Goal: Task Accomplishment & Management: Complete application form

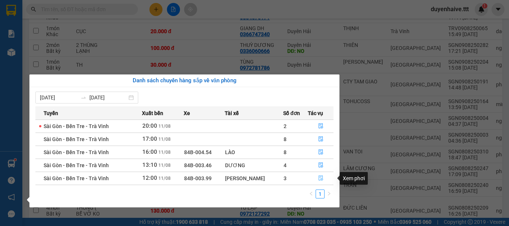
click at [320, 176] on icon "file-done" at bounding box center [320, 177] width 5 height 5
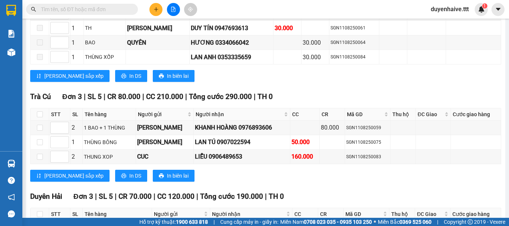
scroll to position [724, 0]
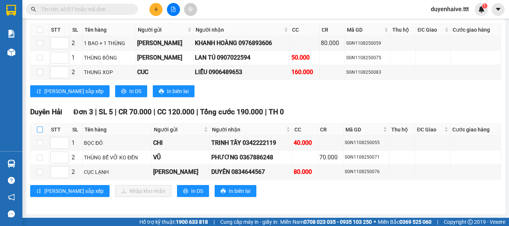
click at [40, 130] on input "checkbox" at bounding box center [40, 130] width 6 height 6
checkbox input "true"
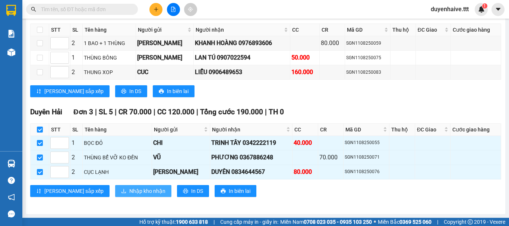
click at [129, 194] on span "Nhập kho nhận" at bounding box center [147, 191] width 36 height 8
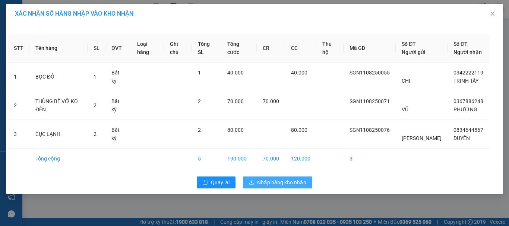
click at [277, 181] on span "Nhập hàng kho nhận" at bounding box center [281, 182] width 49 height 8
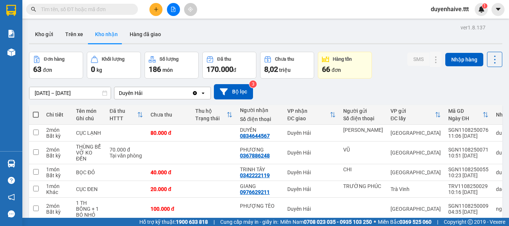
click at [102, 8] on input "text" at bounding box center [85, 9] width 88 height 8
type input "8"
click at [156, 11] on icon "plus" at bounding box center [156, 9] width 0 height 4
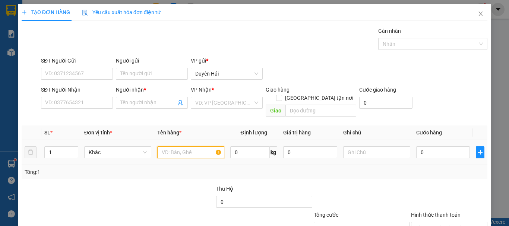
click at [193, 146] on input "text" at bounding box center [190, 152] width 67 height 12
type input "1THX"
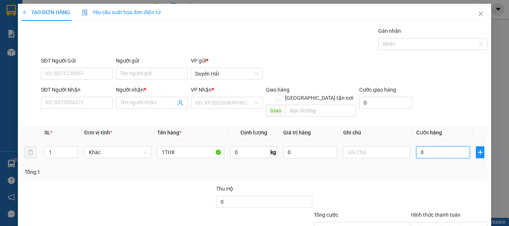
click at [425, 146] on input "0" at bounding box center [443, 152] width 54 height 12
type input "4"
type input "40"
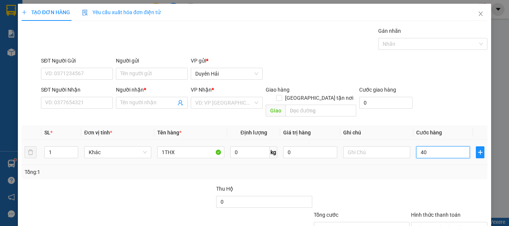
type input "40"
type input "40.000"
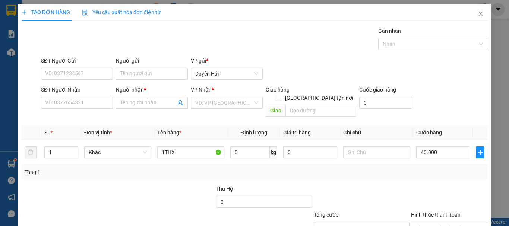
click at [401, 170] on div "Tổng: 1" at bounding box center [255, 172] width 466 height 14
click at [82, 102] on input "SĐT Người Nhận" at bounding box center [77, 103] width 72 height 12
click at [61, 147] on input "1" at bounding box center [61, 152] width 33 height 11
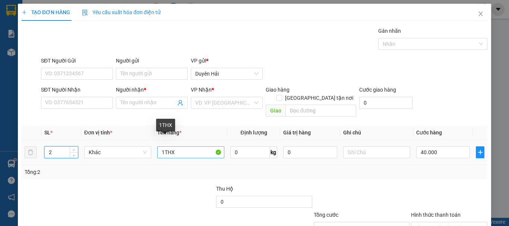
type input "2"
click at [178, 146] on input "1THX" at bounding box center [190, 152] width 67 height 12
type input "1THX1BAO"
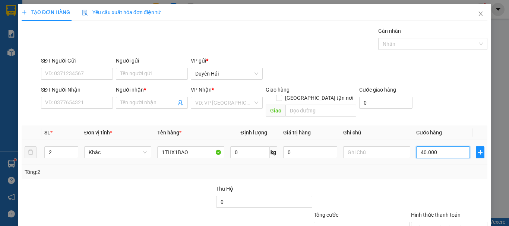
click at [418, 146] on input "40.000" at bounding box center [443, 152] width 54 height 12
type input "7"
type input "70"
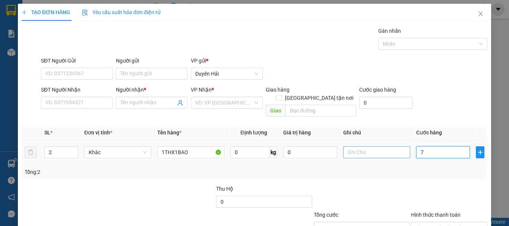
type input "70"
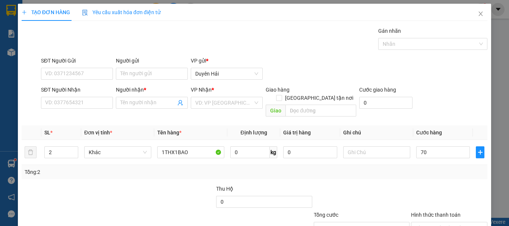
type input "70.000"
click at [396, 168] on div "Tổng: 2" at bounding box center [255, 172] width 460 height 8
click at [72, 102] on input "SĐT Người Nhận" at bounding box center [77, 103] width 72 height 12
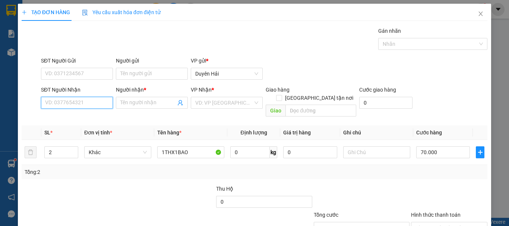
type input "0"
type input "0938683204"
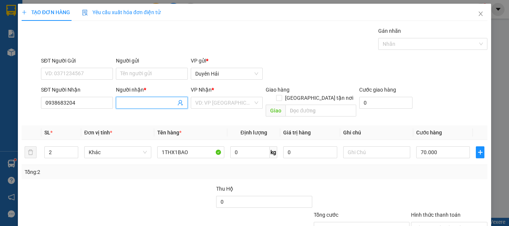
click at [146, 105] on input "Người nhận *" at bounding box center [148, 103] width 56 height 8
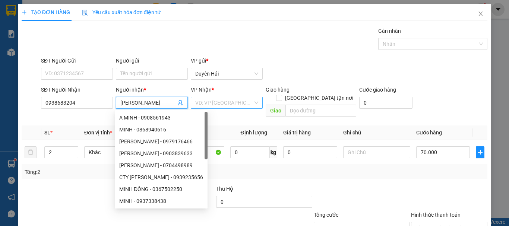
type input "MINH DUC"
click at [232, 105] on input "search" at bounding box center [224, 102] width 58 height 11
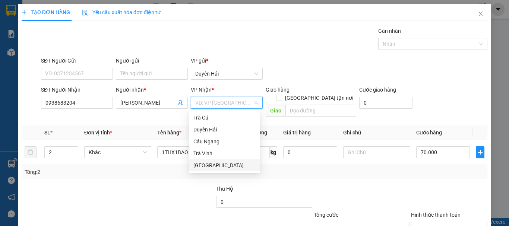
click at [212, 165] on div "[GEOGRAPHIC_DATA]" at bounding box center [224, 165] width 62 height 8
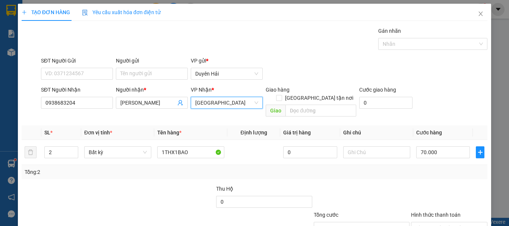
scroll to position [50, 0]
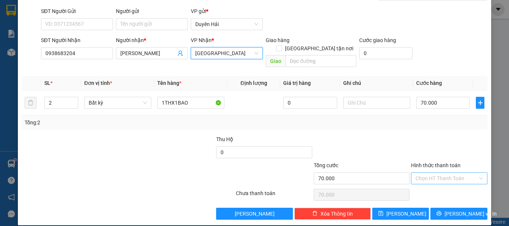
click at [442, 173] on input "Hình thức thanh toán" at bounding box center [446, 178] width 62 height 11
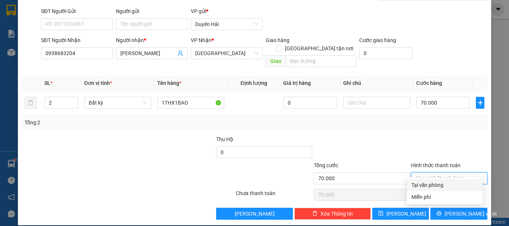
click at [441, 184] on div "Tại văn phòng" at bounding box center [444, 185] width 67 height 8
type input "0"
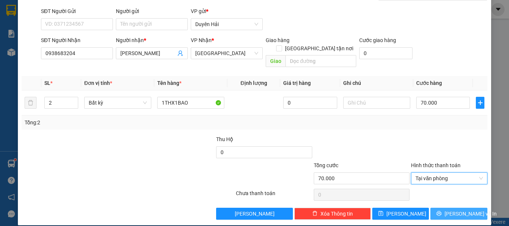
click at [455, 210] on span "[PERSON_NAME] và In" at bounding box center [470, 214] width 52 height 8
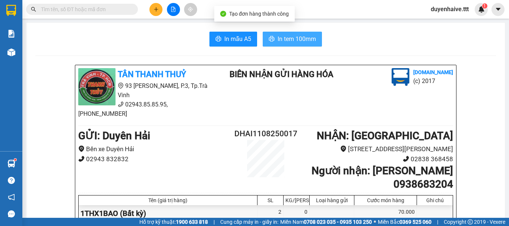
click at [306, 36] on span "In tem 100mm" at bounding box center [297, 38] width 38 height 9
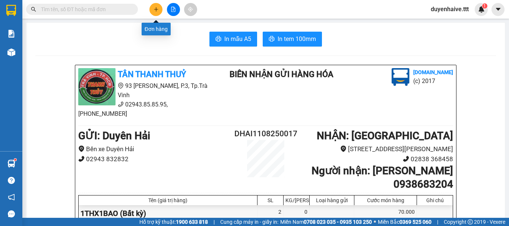
click at [157, 10] on icon "plus" at bounding box center [156, 9] width 5 height 5
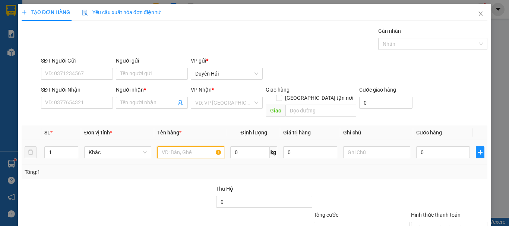
click at [181, 146] on input "text" at bounding box center [190, 152] width 67 height 12
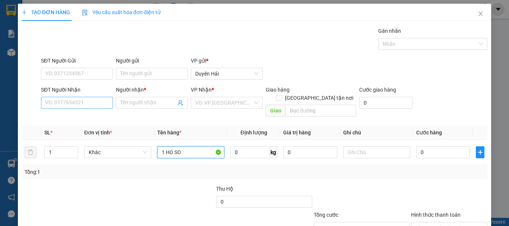
type input "1 HO SO"
click at [64, 104] on input "SĐT Người Nhận" at bounding box center [77, 103] width 72 height 12
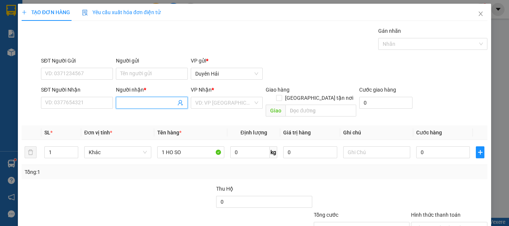
click at [146, 104] on input "Người nhận *" at bounding box center [148, 103] width 56 height 8
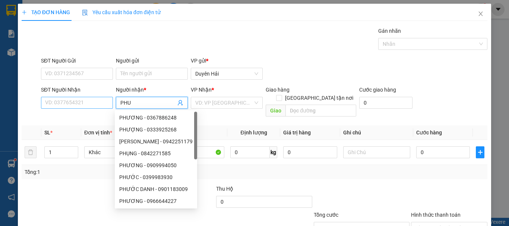
type input "PHU"
drag, startPoint x: 58, startPoint y: 105, endPoint x: 67, endPoint y: 115, distance: 12.9
click at [67, 115] on div "Transit Pickup Surcharge Ids Transit Deliver Surcharge Ids Transit Deliver Surc…" at bounding box center [255, 148] width 466 height 243
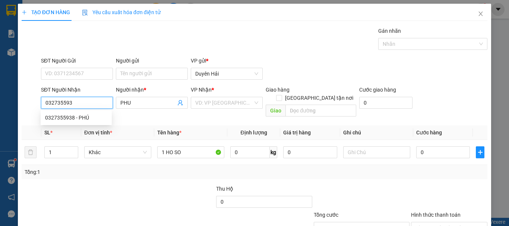
type input "0327355938"
click at [69, 115] on div "0327355938 - PHÚ" at bounding box center [76, 118] width 62 height 8
type input "PHÚ"
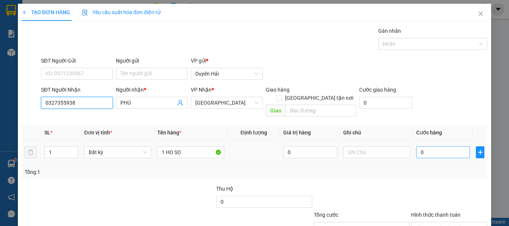
type input "0327355938"
click at [424, 146] on input "0" at bounding box center [443, 152] width 54 height 12
type input "3"
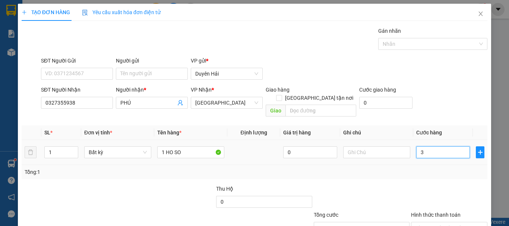
type input "30"
type input "30.000"
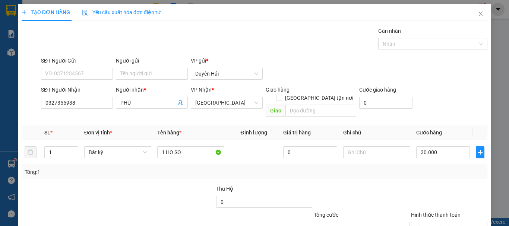
click at [432, 174] on div "Transit Pickup Surcharge Ids Transit Deliver Surcharge Ids Transit Deliver Surc…" at bounding box center [255, 148] width 466 height 243
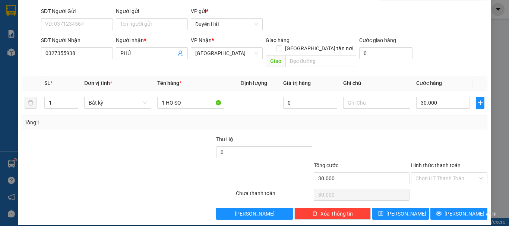
click at [424, 177] on div "Hình thức thanh toán Chọn HT Thanh Toán" at bounding box center [449, 174] width 76 height 26
click at [421, 173] on input "Hình thức thanh toán" at bounding box center [446, 178] width 62 height 11
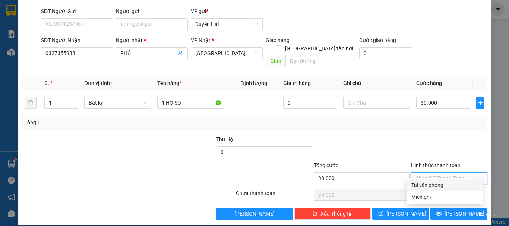
drag, startPoint x: 430, startPoint y: 183, endPoint x: 437, endPoint y: 187, distance: 8.4
click at [434, 186] on div "Tại văn phòng" at bounding box center [444, 185] width 67 height 8
type input "0"
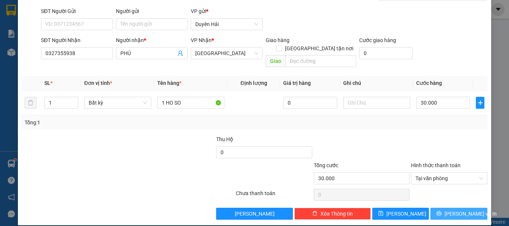
click at [452, 210] on span "[PERSON_NAME] và In" at bounding box center [470, 214] width 52 height 8
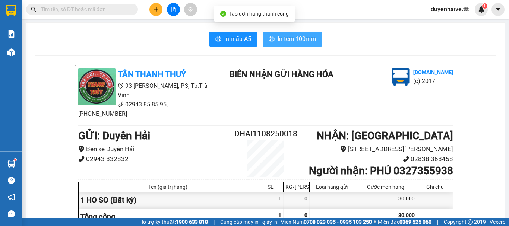
click at [294, 41] on span "In tem 100mm" at bounding box center [297, 38] width 38 height 9
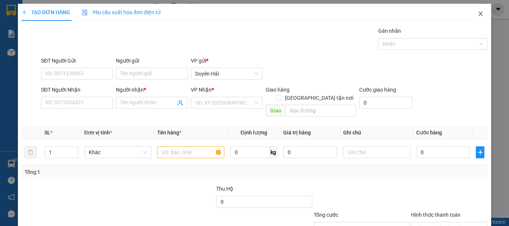
click at [478, 13] on icon "close" at bounding box center [481, 14] width 6 height 6
click at [479, 13] on icon "close" at bounding box center [481, 14] width 4 height 4
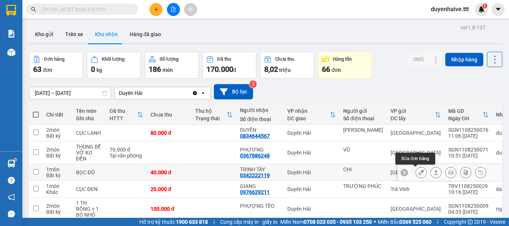
click at [418, 174] on icon at bounding box center [420, 172] width 5 height 5
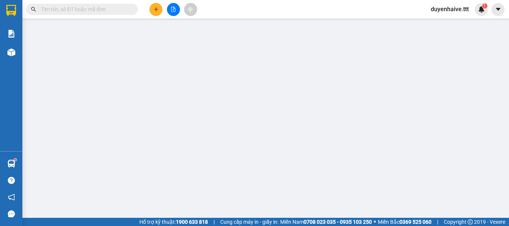
type input "CHI"
type input "0342222119"
type input "TRINH TÂY"
type input "40.000"
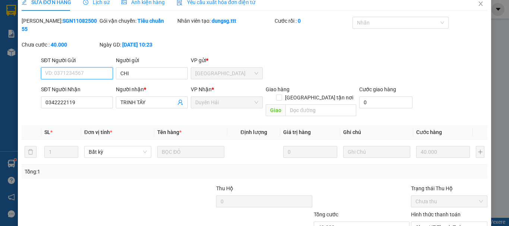
scroll to position [51, 0]
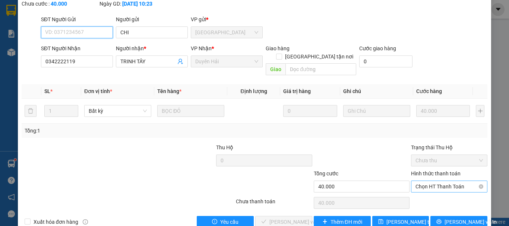
click at [431, 181] on span "Chọn HT Thanh Toán" at bounding box center [448, 186] width 67 height 11
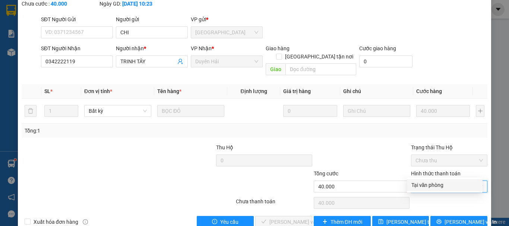
click at [442, 185] on div "Tại văn phòng" at bounding box center [444, 185] width 67 height 8
type input "0"
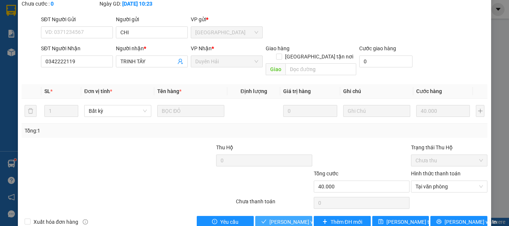
click at [285, 218] on span "Lưu và Giao hàng" at bounding box center [305, 222] width 72 height 8
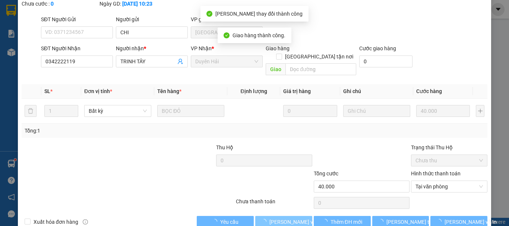
scroll to position [0, 0]
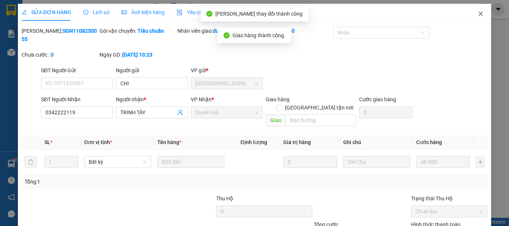
click at [479, 15] on icon "close" at bounding box center [481, 14] width 4 height 4
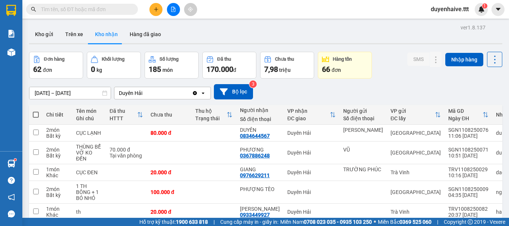
click at [91, 8] on input "text" at bounding box center [85, 9] width 88 height 8
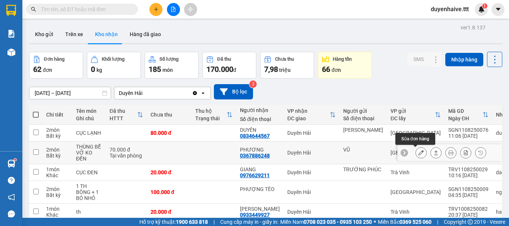
click at [419, 155] on button at bounding box center [421, 152] width 10 height 13
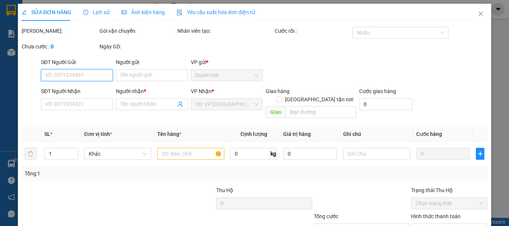
type input "VŨ"
type input "0367886248"
type input "PHƯƠNG"
type input "70.000"
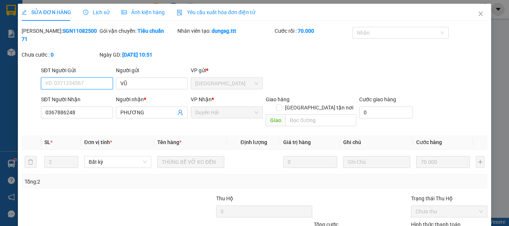
scroll to position [51, 0]
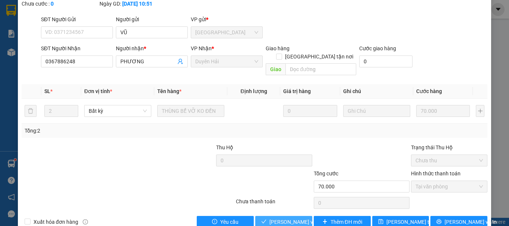
click at [283, 218] on span "Lưu và Giao hàng" at bounding box center [305, 222] width 72 height 8
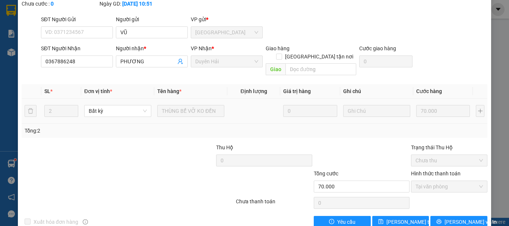
scroll to position [0, 0]
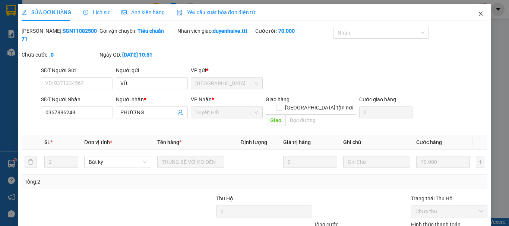
click at [478, 13] on icon "close" at bounding box center [481, 14] width 6 height 6
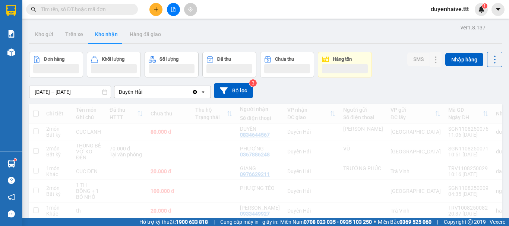
click at [155, 12] on icon "plus" at bounding box center [156, 9] width 5 height 5
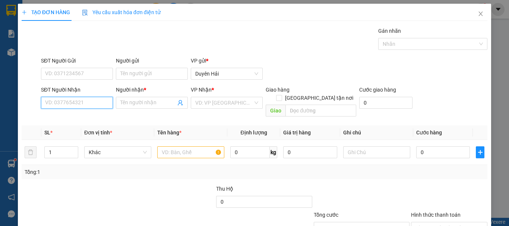
click at [81, 105] on input "SĐT Người Nhận" at bounding box center [77, 103] width 72 height 12
click at [72, 116] on div "0901892435 - VY" at bounding box center [76, 118] width 62 height 8
type input "0901892435"
type input "VY"
type input "0901892435"
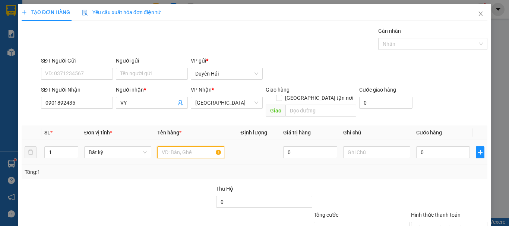
click at [190, 146] on input "text" at bounding box center [190, 152] width 67 height 12
type input "1THX"
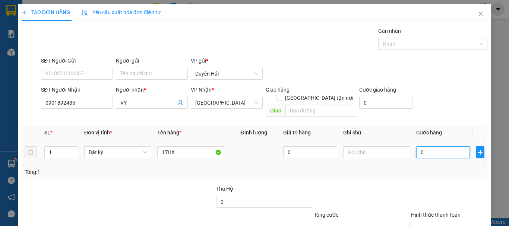
click at [442, 146] on input "0" at bounding box center [443, 152] width 54 height 12
type input "5"
type input "50"
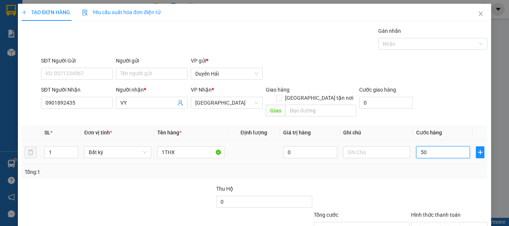
type input "50"
type input "50.000"
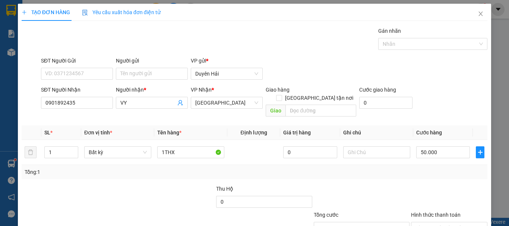
click at [435, 175] on div "Transit Pickup Surcharge Ids Transit Deliver Surcharge Ids Transit Deliver Surc…" at bounding box center [255, 148] width 466 height 243
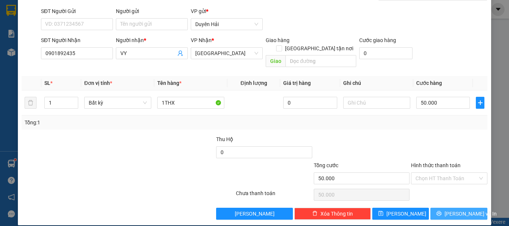
click at [442, 208] on button "[PERSON_NAME] và In" at bounding box center [458, 214] width 57 height 12
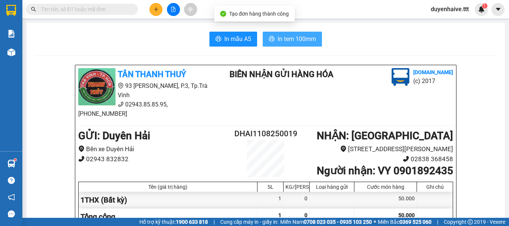
click at [290, 34] on span "In tem 100mm" at bounding box center [297, 38] width 38 height 9
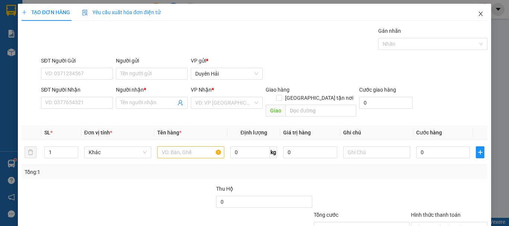
click at [476, 10] on span "Close" at bounding box center [480, 14] width 21 height 21
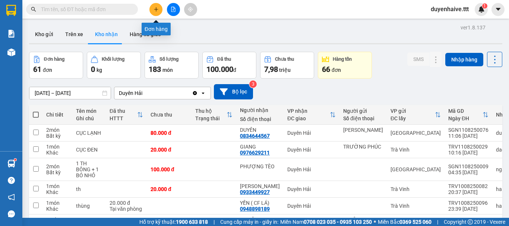
click at [151, 10] on button at bounding box center [155, 9] width 13 height 13
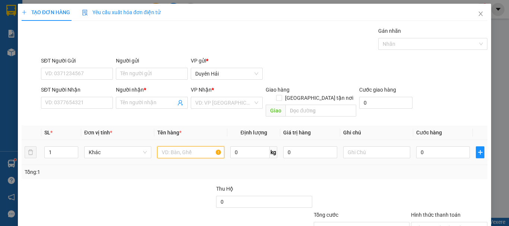
click at [187, 146] on input "text" at bounding box center [190, 152] width 67 height 12
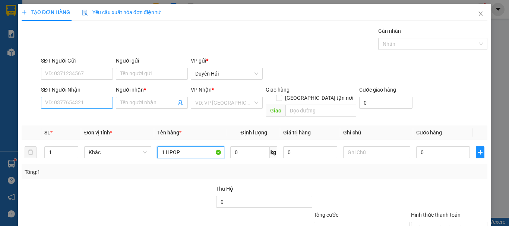
type input "1 HPOP"
click at [82, 108] on input "SĐT Người Nhận" at bounding box center [77, 103] width 72 height 12
click at [84, 103] on input "SĐT Người Nhận" at bounding box center [77, 103] width 72 height 12
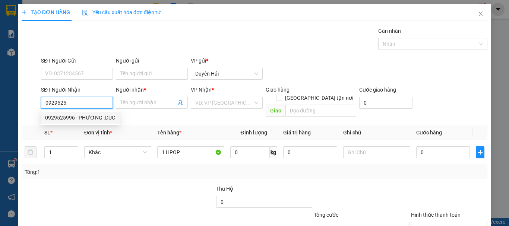
click at [76, 120] on div "0929525996 - PHƯƠNG .DUC" at bounding box center [80, 118] width 70 height 8
type input "0929525996"
type input "PHƯƠNG .DUC"
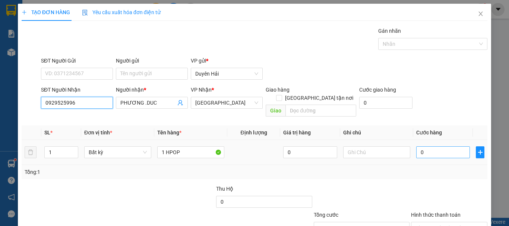
type input "0929525996"
click at [443, 146] on input "0" at bounding box center [443, 152] width 54 height 12
type input "3"
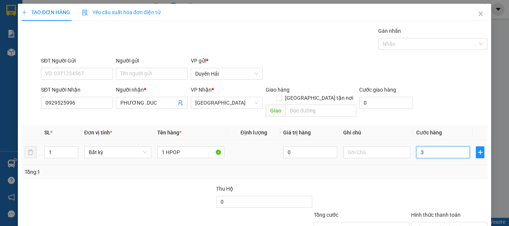
type input "30"
type input "30.000"
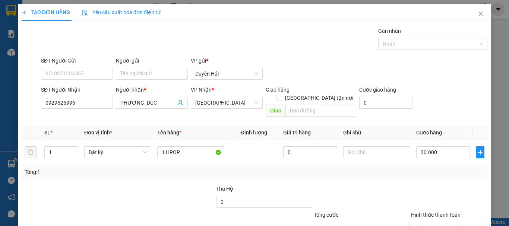
drag, startPoint x: 430, startPoint y: 162, endPoint x: 426, endPoint y: 177, distance: 15.1
click at [430, 168] on div "Tổng: 1" at bounding box center [255, 172] width 460 height 8
click at [442, 222] on input "Hình thức thanh toán" at bounding box center [446, 227] width 62 height 11
type input "0"
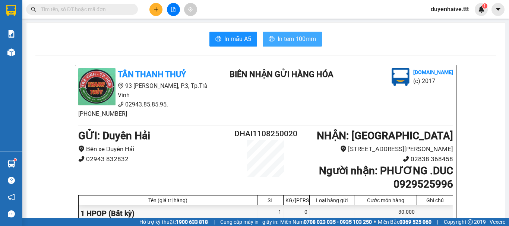
click at [304, 38] on span "In tem 100mm" at bounding box center [297, 38] width 38 height 9
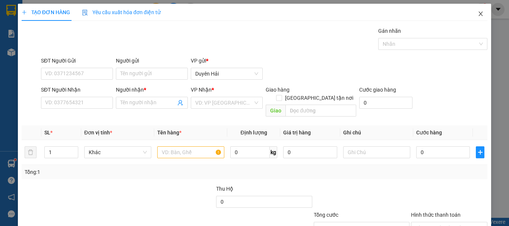
click at [479, 14] on icon "close" at bounding box center [481, 14] width 4 height 4
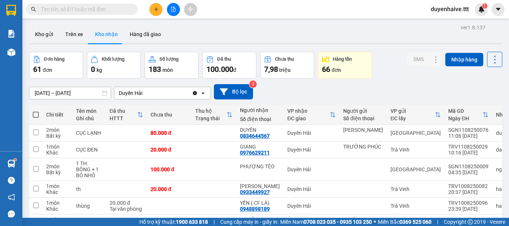
click at [155, 13] on button at bounding box center [155, 9] width 13 height 13
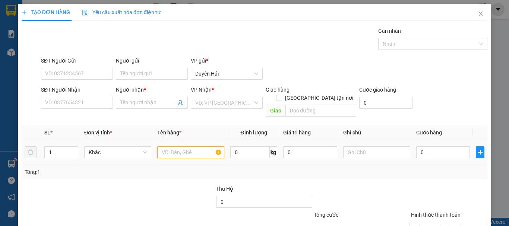
click at [178, 146] on input "text" at bounding box center [190, 152] width 67 height 12
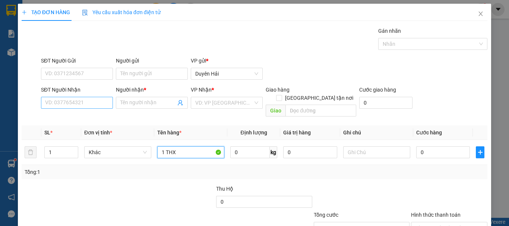
type input "1 THX"
click at [69, 106] on input "SĐT Người Nhận" at bounding box center [77, 103] width 72 height 12
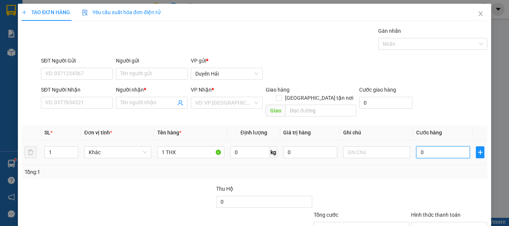
click at [430, 146] on input "0" at bounding box center [443, 152] width 54 height 12
type input "3"
type input "30"
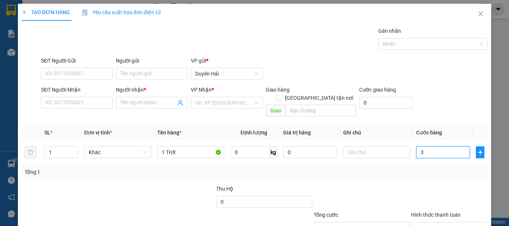
type input "30"
type input "30.000"
click at [431, 175] on div "Transit Pickup Surcharge Ids Transit Deliver Surcharge Ids Transit Deliver Surc…" at bounding box center [255, 148] width 466 height 243
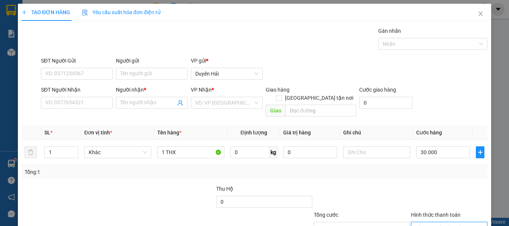
click at [434, 222] on input "Hình thức thanh toán" at bounding box center [446, 227] width 62 height 11
type input "0"
click at [88, 97] on input "SĐT Người Nhận" at bounding box center [77, 103] width 72 height 12
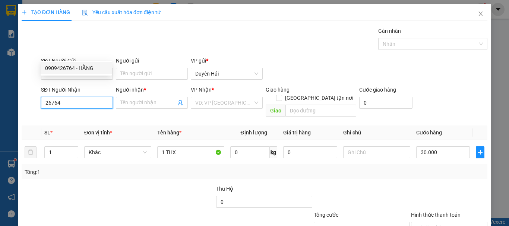
click at [69, 70] on div "0909426764 - HẰNG" at bounding box center [76, 68] width 62 height 8
type input "0909426764"
type input "HẰNG"
type input "CÒN 1 KIỆN THX"
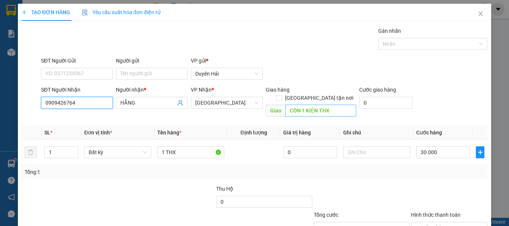
type input "0909426764"
click at [320, 105] on input "CÒN 1 KIỆN THX" at bounding box center [320, 111] width 71 height 12
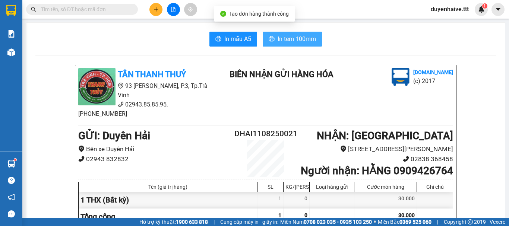
click at [290, 40] on span "In tem 100mm" at bounding box center [297, 38] width 38 height 9
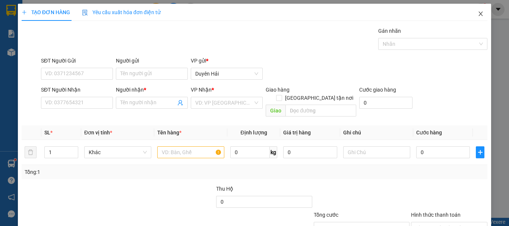
click at [478, 14] on icon "close" at bounding box center [481, 14] width 6 height 6
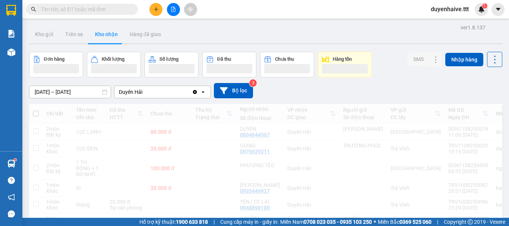
click at [91, 7] on input "text" at bounding box center [85, 9] width 88 height 8
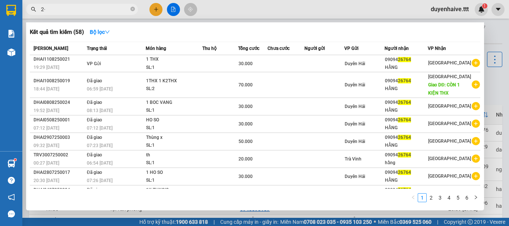
type input "2"
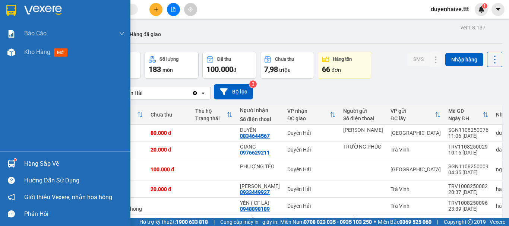
click at [48, 167] on div "Hàng sắp về" at bounding box center [74, 163] width 101 height 11
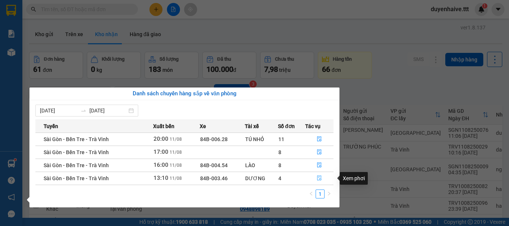
click at [320, 177] on icon "file-done" at bounding box center [319, 177] width 5 height 5
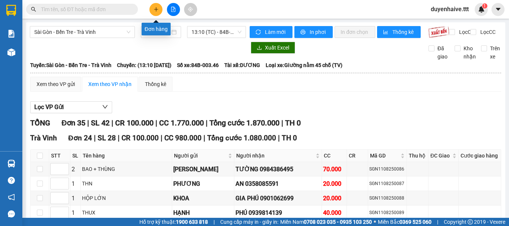
click at [154, 11] on icon "plus" at bounding box center [156, 9] width 5 height 5
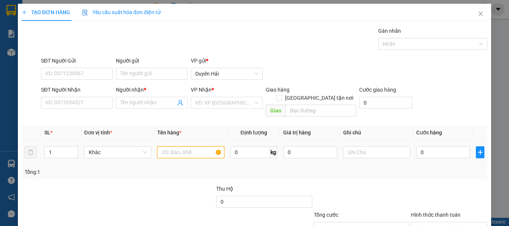
click at [189, 146] on input "text" at bounding box center [190, 152] width 67 height 12
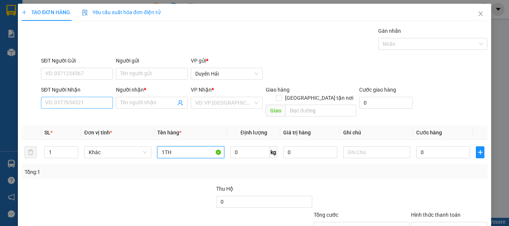
type input "1TH"
click at [66, 101] on input "SĐT Người Nhận" at bounding box center [77, 103] width 72 height 12
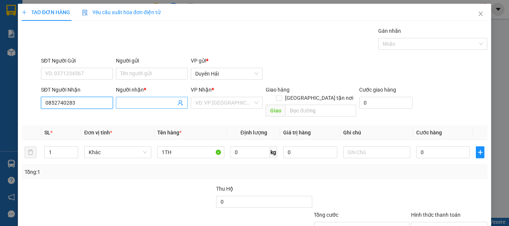
type input "0852740283"
click at [142, 101] on input "Người nhận *" at bounding box center [148, 103] width 56 height 8
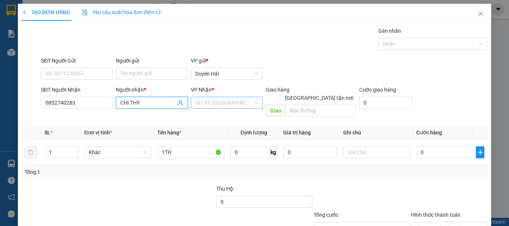
type input "CHI THY"
click at [225, 102] on input "search" at bounding box center [224, 102] width 58 height 11
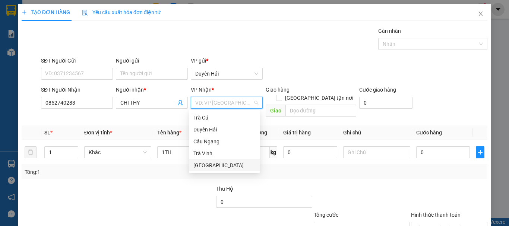
click at [211, 166] on div "[GEOGRAPHIC_DATA]" at bounding box center [224, 165] width 62 height 8
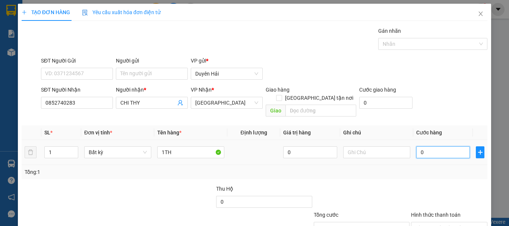
click at [432, 146] on input "0" at bounding box center [443, 152] width 54 height 12
type input "3"
type input "30"
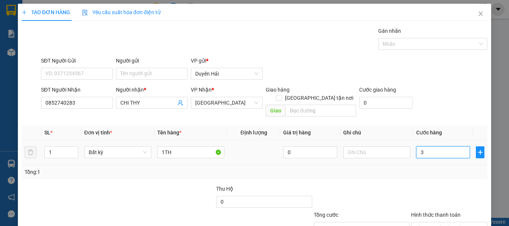
type input "30"
type input "30.000"
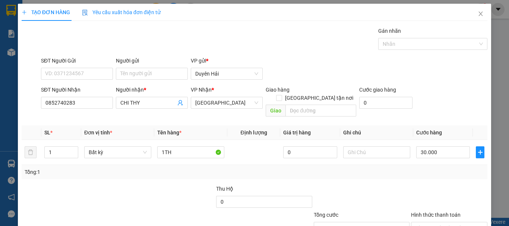
click at [421, 168] on div "Tổng: 1" at bounding box center [255, 172] width 460 height 8
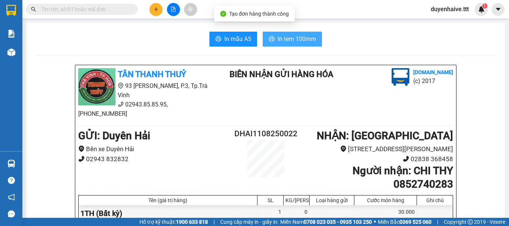
click at [309, 38] on span "In tem 100mm" at bounding box center [297, 38] width 38 height 9
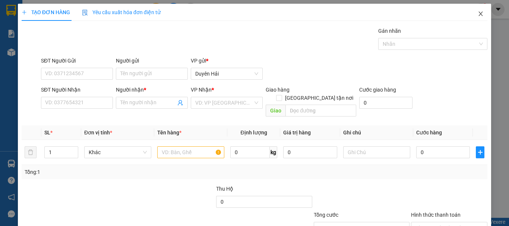
click at [476, 11] on span "Close" at bounding box center [480, 14] width 21 height 21
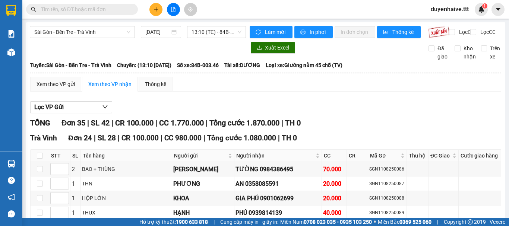
checkbox input "true"
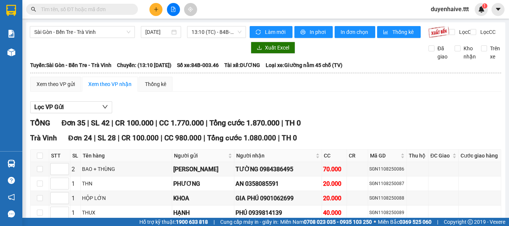
checkbox input "true"
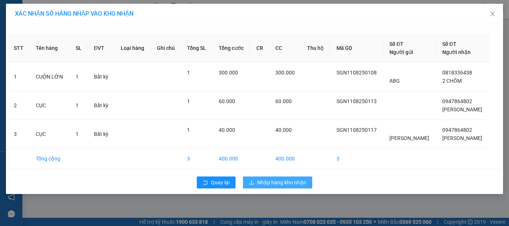
click at [277, 184] on span "Nhập hàng kho nhận" at bounding box center [281, 182] width 49 height 8
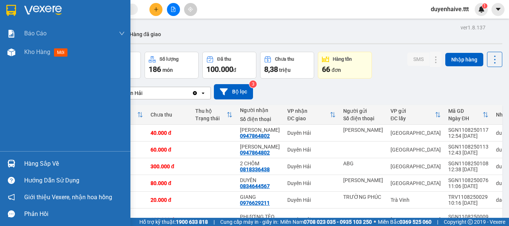
click at [47, 161] on div "Hàng sắp về" at bounding box center [74, 163] width 101 height 11
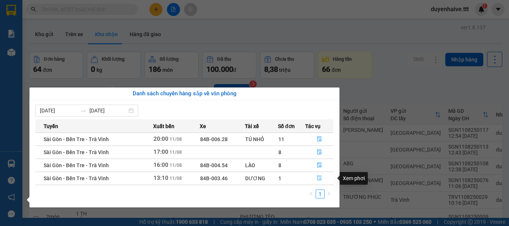
click at [319, 177] on icon "file-done" at bounding box center [319, 177] width 5 height 5
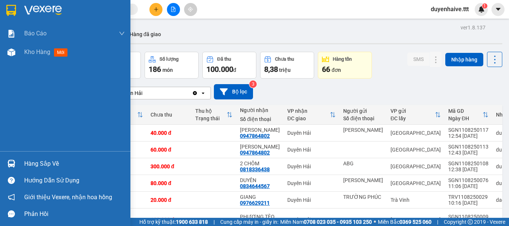
click at [41, 161] on div "Hàng sắp về" at bounding box center [74, 163] width 101 height 11
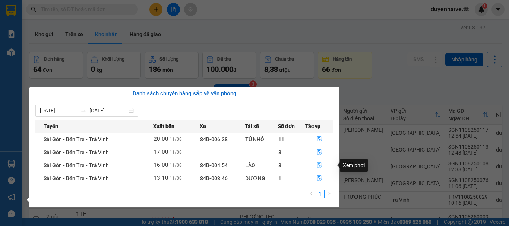
click at [320, 164] on icon "file-done" at bounding box center [319, 164] width 5 height 5
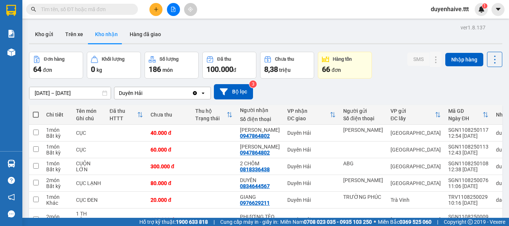
click at [156, 9] on icon "plus" at bounding box center [156, 9] width 0 height 4
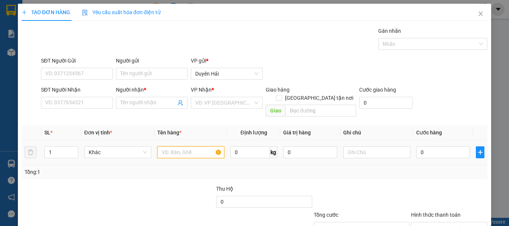
click at [177, 146] on input "text" at bounding box center [190, 152] width 67 height 12
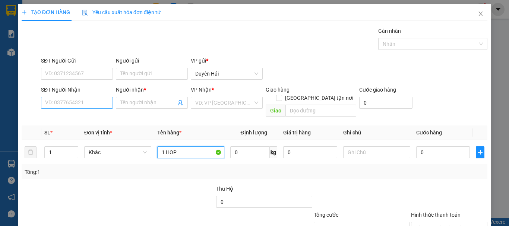
type input "1 HOP"
click at [98, 99] on input "SĐT Người Nhận" at bounding box center [77, 103] width 72 height 12
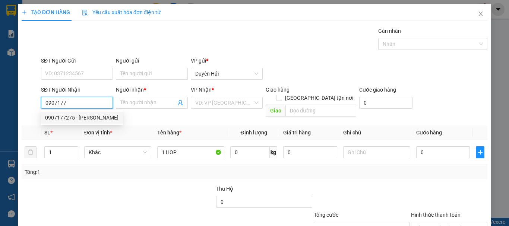
click at [88, 118] on div "0907177275 - MINH TÂM" at bounding box center [81, 118] width 73 height 8
type input "0907177275"
type input "[PERSON_NAME]"
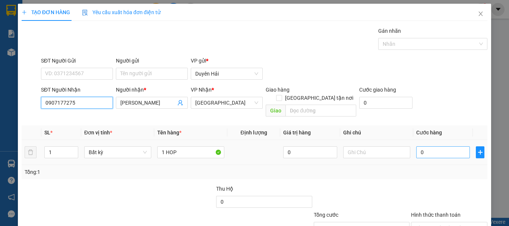
type input "0907177275"
click at [447, 146] on input "0" at bounding box center [443, 152] width 54 height 12
type input "3"
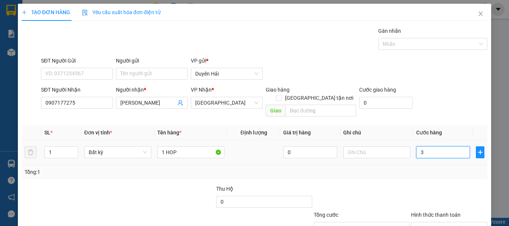
type input "30"
type input "30.000"
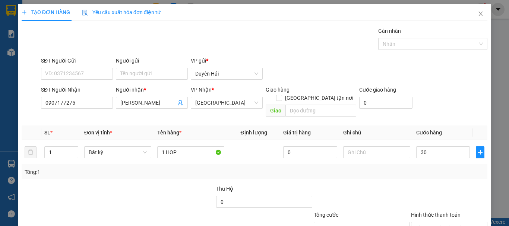
type input "30.000"
click at [436, 185] on div at bounding box center [449, 198] width 78 height 26
drag, startPoint x: 424, startPoint y: 169, endPoint x: 425, endPoint y: 176, distance: 7.2
click at [425, 222] on input "Hình thức thanh toán" at bounding box center [446, 227] width 62 height 11
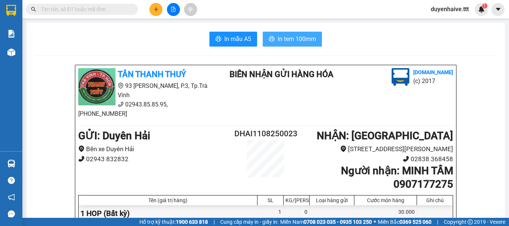
click at [298, 39] on span "In tem 100mm" at bounding box center [297, 38] width 38 height 9
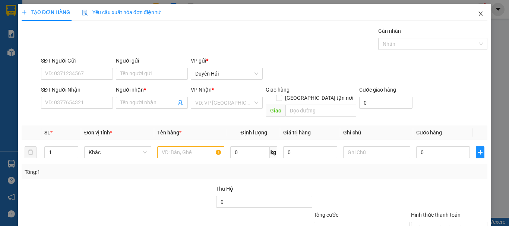
click at [478, 12] on icon "close" at bounding box center [481, 14] width 6 height 6
click at [473, 13] on span "duyenhaive.ttt" at bounding box center [450, 8] width 50 height 9
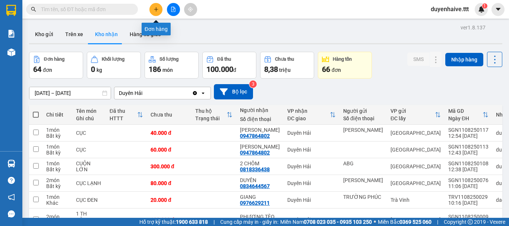
click at [157, 12] on button at bounding box center [155, 9] width 13 height 13
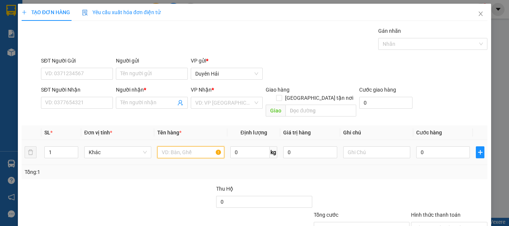
click at [176, 147] on input "text" at bounding box center [190, 152] width 67 height 12
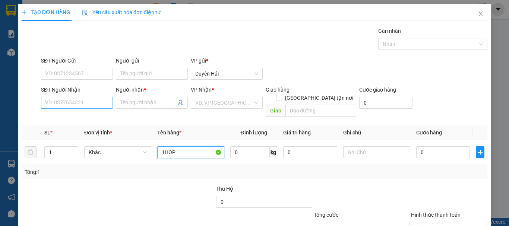
type input "1HOP"
click at [91, 106] on input "SĐT Người Nhận" at bounding box center [77, 103] width 72 height 12
type input "093"
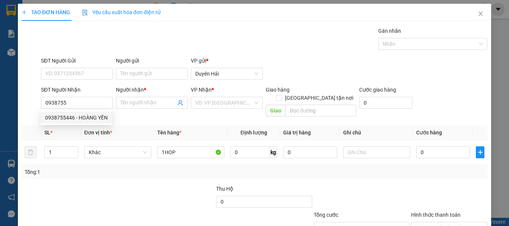
click at [87, 114] on div "0938755446 - HOÀNG YẾN" at bounding box center [76, 118] width 63 height 8
type input "0938755446"
type input "HOÀNG YẾN"
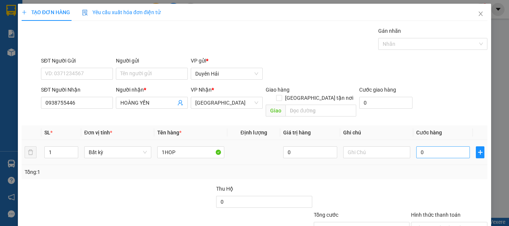
type input "0938755446"
click at [434, 146] on input "0" at bounding box center [443, 152] width 54 height 12
type input "3"
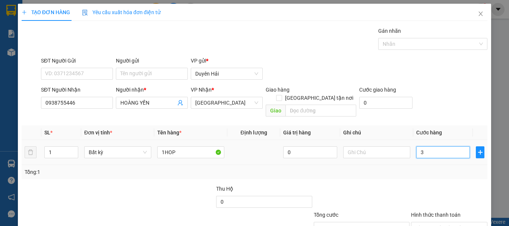
type input "30"
type input "30.000"
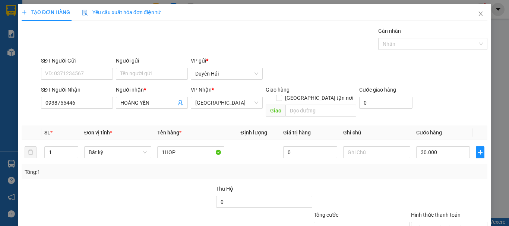
click at [421, 168] on div "Tổng: 1" at bounding box center [255, 172] width 460 height 8
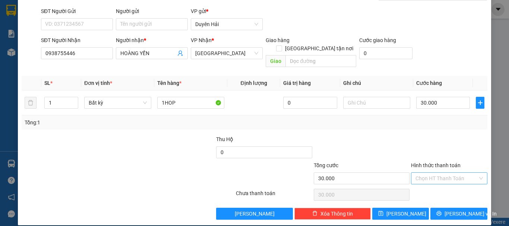
click at [431, 174] on input "Hình thức thanh toán" at bounding box center [446, 178] width 62 height 11
click at [441, 185] on div "Tại văn phòng" at bounding box center [444, 185] width 67 height 8
type input "0"
click at [446, 208] on button "[PERSON_NAME] và In" at bounding box center [458, 214] width 57 height 12
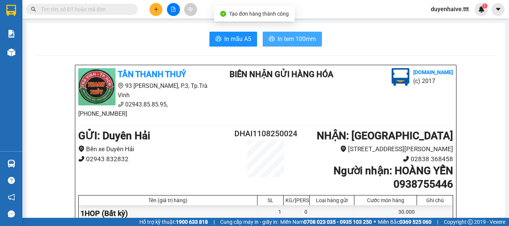
click at [303, 38] on span "In tem 100mm" at bounding box center [297, 38] width 38 height 9
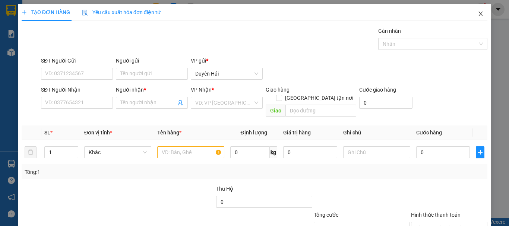
click at [478, 13] on icon "close" at bounding box center [481, 14] width 6 height 6
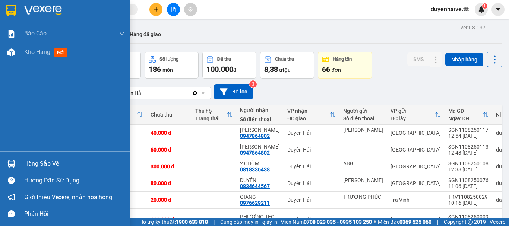
click at [48, 159] on div "Hàng sắp về" at bounding box center [74, 163] width 101 height 11
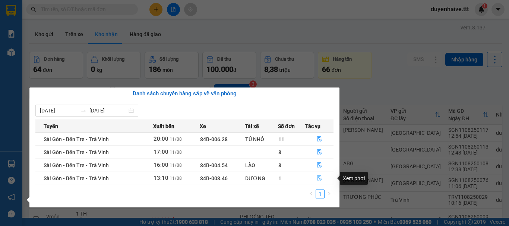
click at [319, 178] on icon "file-done" at bounding box center [319, 177] width 5 height 5
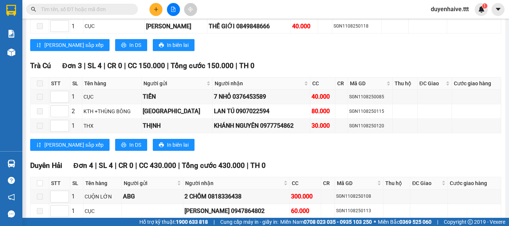
scroll to position [666, 0]
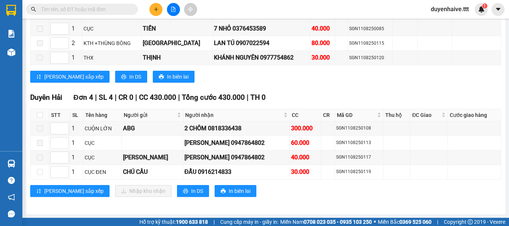
drag, startPoint x: 31, startPoint y: 0, endPoint x: 218, endPoint y: 80, distance: 203.3
click at [247, 78] on div "[PERSON_NAME] sắp xếp In DS In biên lai" at bounding box center [265, 77] width 471 height 12
